Goal: Navigation & Orientation: Find specific page/section

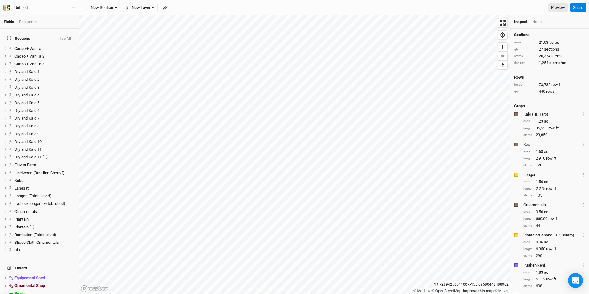
click at [536, 23] on div "Notes" at bounding box center [537, 22] width 10 height 6
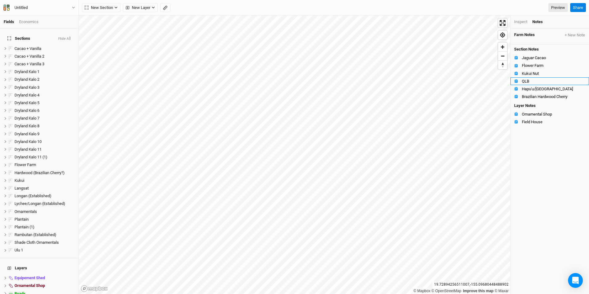
click at [538, 82] on div "QLB" at bounding box center [553, 81] width 63 height 5
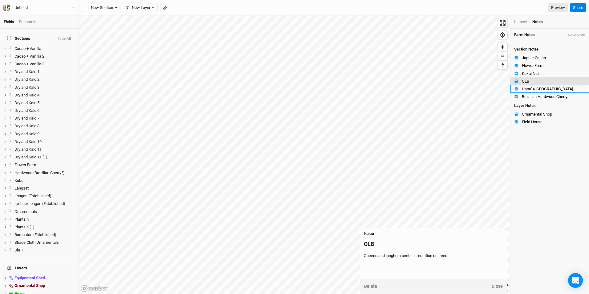
click at [535, 90] on div "Hapu'u/[GEOGRAPHIC_DATA]" at bounding box center [553, 89] width 63 height 5
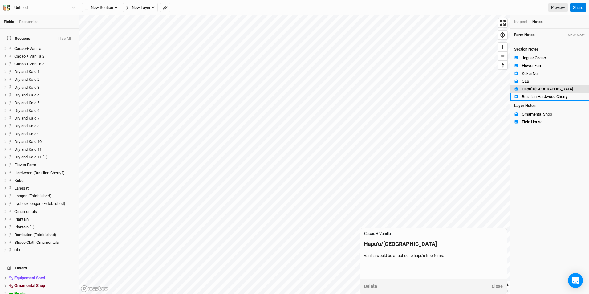
click at [533, 97] on div "Brazilian Hardwood Cherry" at bounding box center [553, 96] width 63 height 5
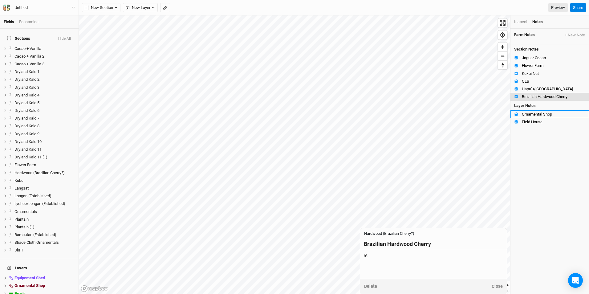
click at [541, 115] on div "Ornamental Shop" at bounding box center [553, 114] width 63 height 5
click at [537, 122] on div "Field House" at bounding box center [553, 121] width 63 height 5
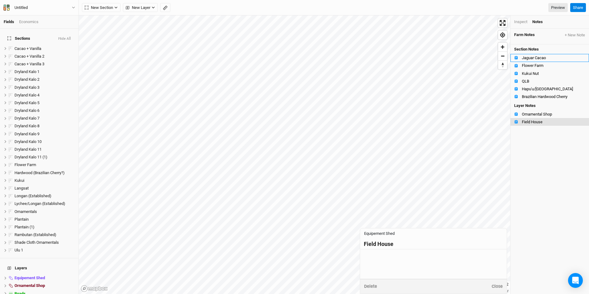
click at [529, 60] on div "Jaguar Cacao" at bounding box center [553, 57] width 63 height 5
click at [530, 65] on div "Flower Farm" at bounding box center [553, 65] width 63 height 5
